Goal: Task Accomplishment & Management: Manage account settings

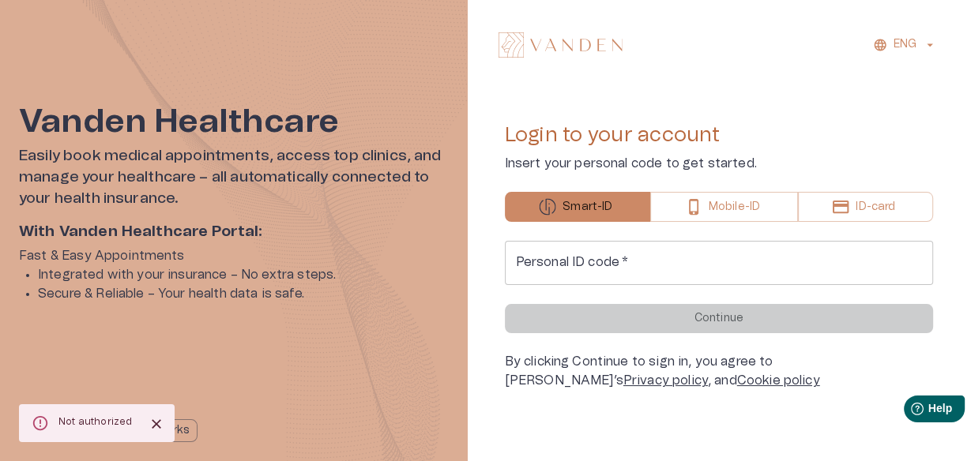
click at [588, 281] on input "Personal ID code   *" at bounding box center [719, 263] width 429 height 44
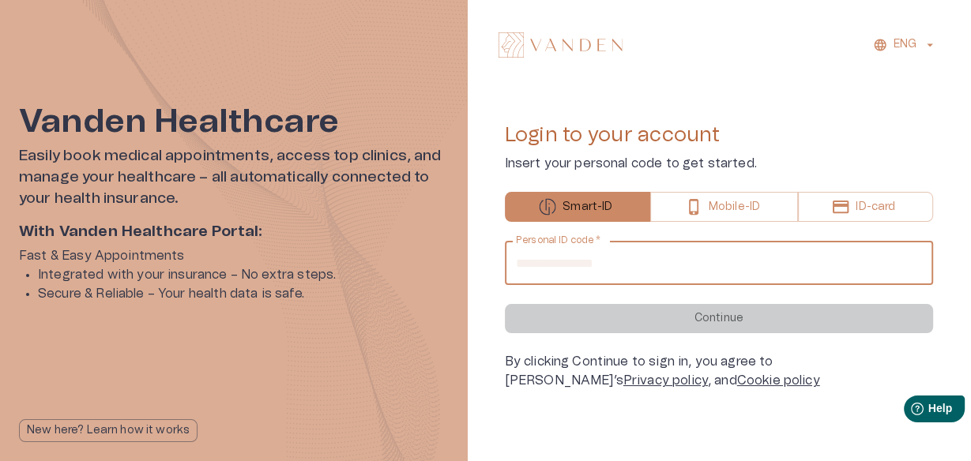
type input "**********"
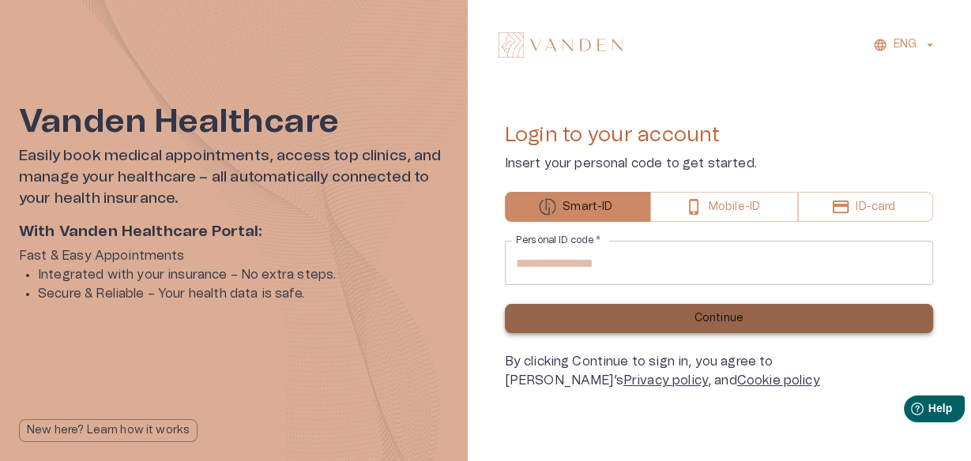
click at [634, 314] on button "Continue" at bounding box center [719, 318] width 429 height 29
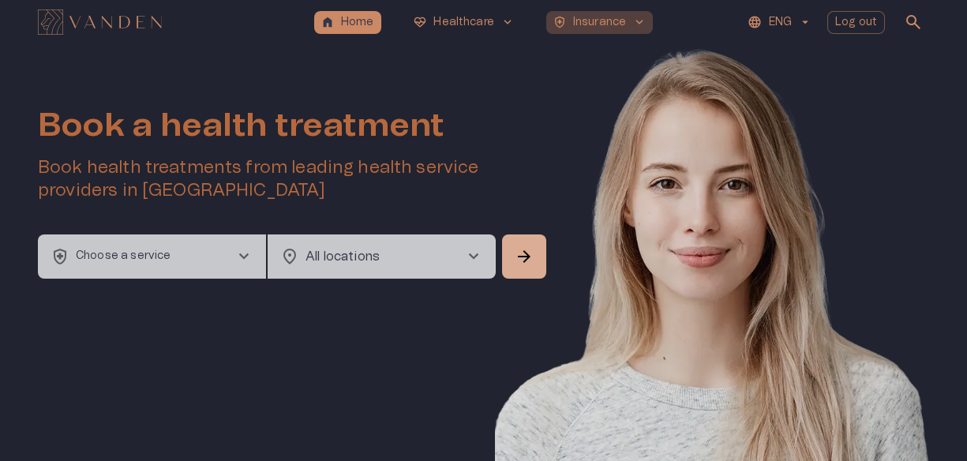
click at [616, 26] on p "Insurance" at bounding box center [599, 22] width 53 height 17
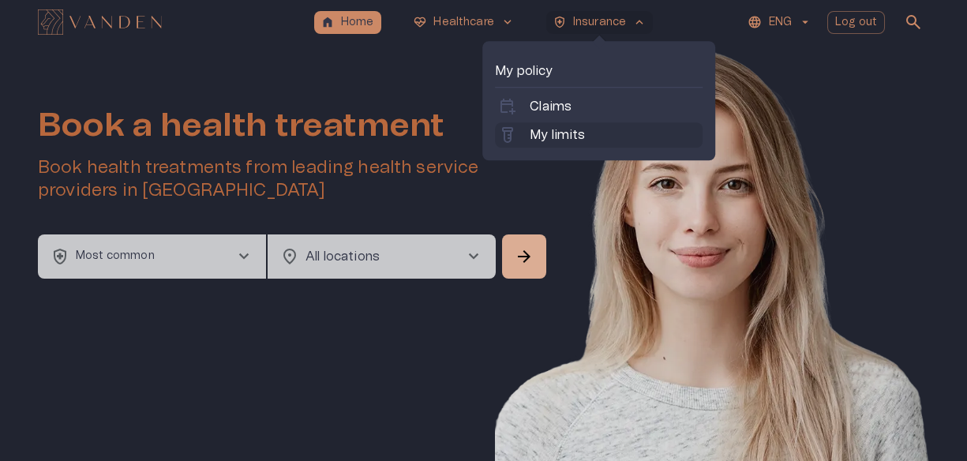
click at [569, 123] on div "labs My limits" at bounding box center [599, 134] width 208 height 25
click at [550, 137] on p "My limits" at bounding box center [557, 135] width 55 height 19
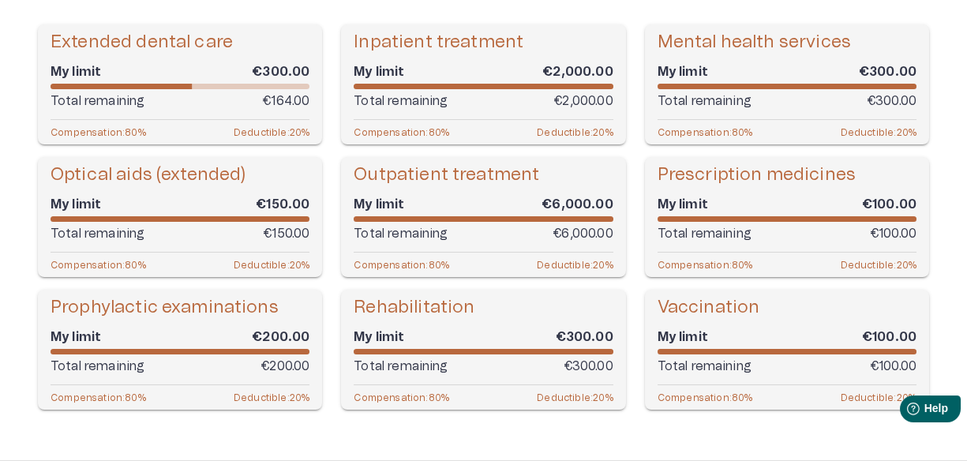
scroll to position [185, 0]
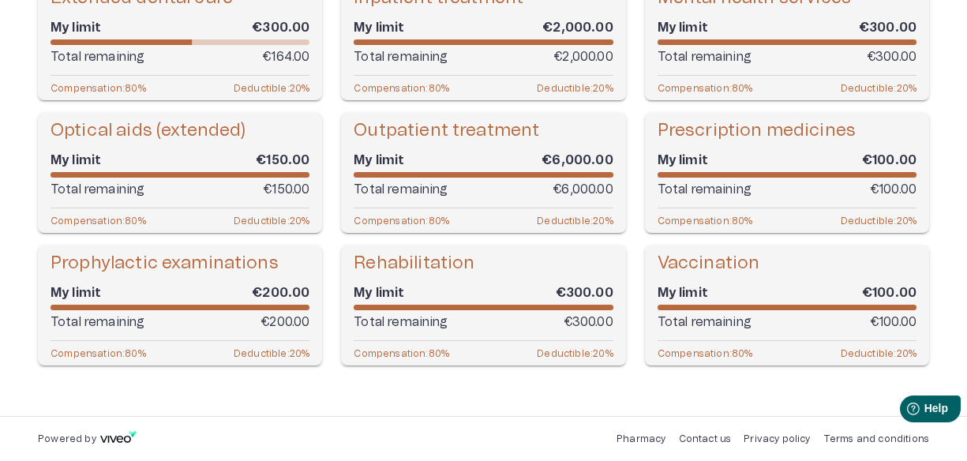
click at [193, 180] on div "Total remaining €150.00" at bounding box center [180, 189] width 259 height 19
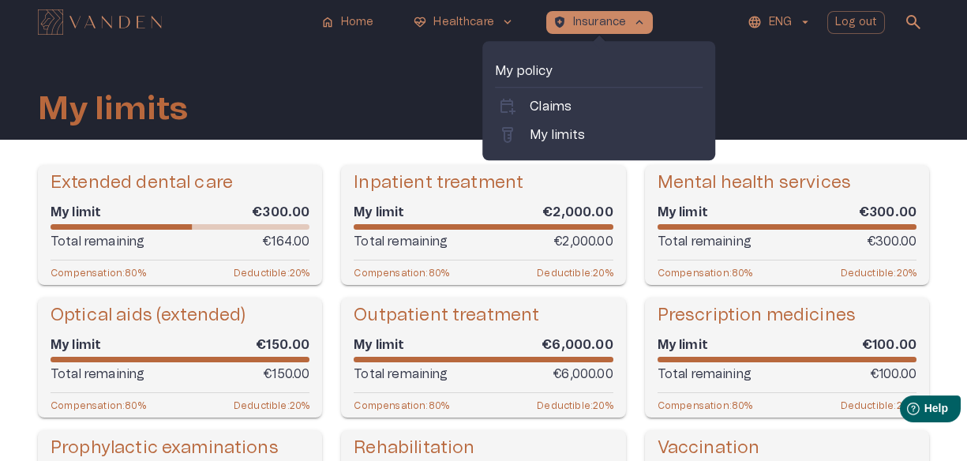
click at [655, 14] on div "home Home ecg_heart Healthcare keyboard_arrow_down health_and_safety Insurance …" at bounding box center [484, 22] width 892 height 32
click at [569, 109] on p "Claims" at bounding box center [551, 106] width 42 height 19
